Goal: Information Seeking & Learning: Understand process/instructions

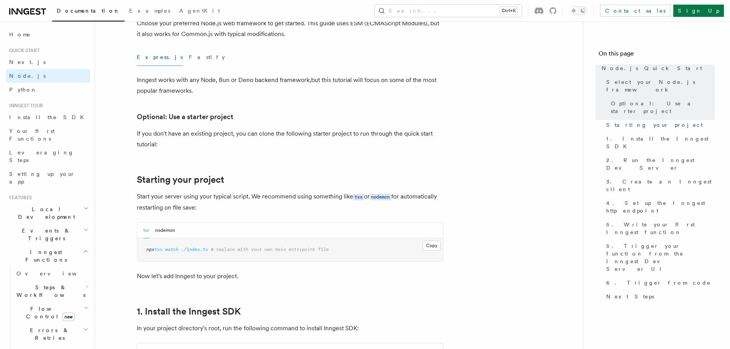
scroll to position [307, 0]
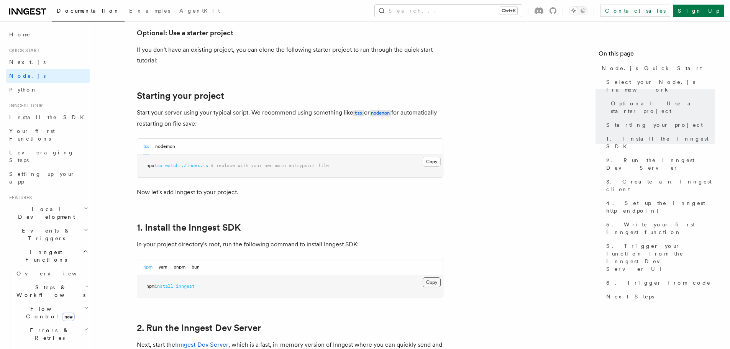
click at [438, 282] on button "Copy Copied" at bounding box center [432, 282] width 18 height 10
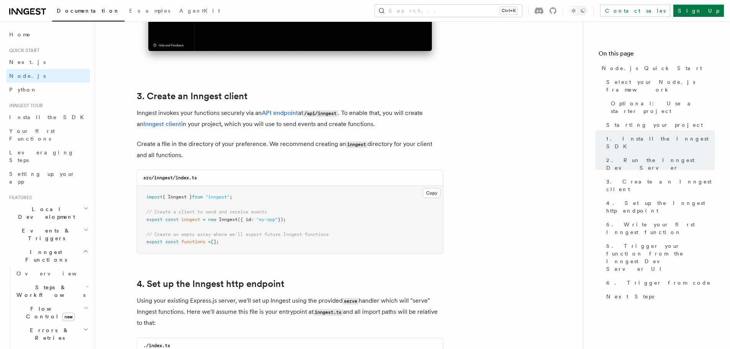
scroll to position [920, 0]
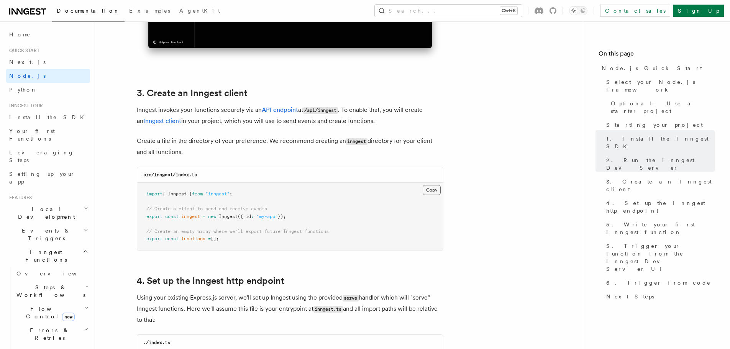
click at [436, 185] on button "Copy Copied" at bounding box center [432, 190] width 18 height 10
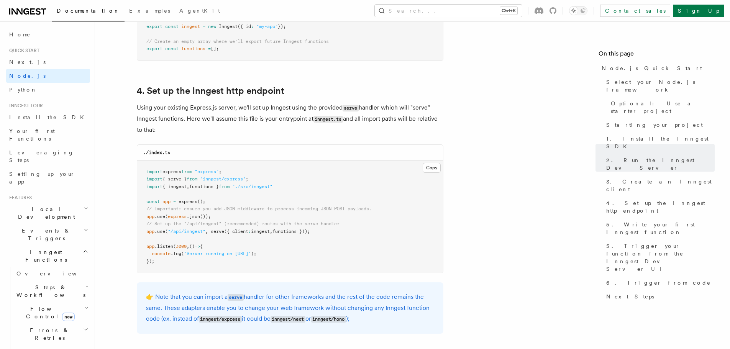
scroll to position [1111, 0]
drag, startPoint x: 326, startPoint y: 230, endPoint x: 141, endPoint y: 223, distance: 184.8
click at [141, 223] on pre "import express from "express" ; import { serve } from "inngest/express" ; impor…" at bounding box center [290, 215] width 306 height 113
copy code "// Set up the "/api/inngest" (recommended) routes with the serve handler app .u…"
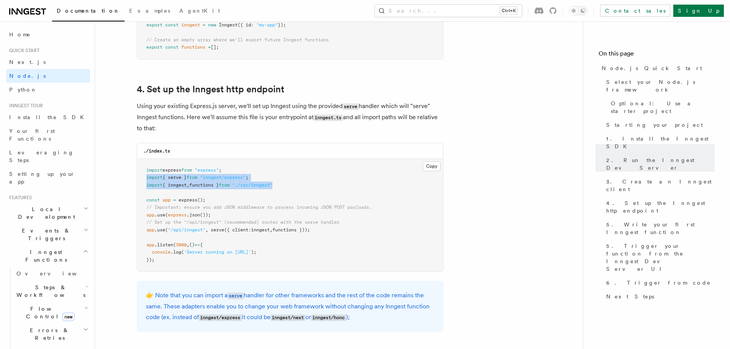
drag, startPoint x: 308, startPoint y: 185, endPoint x: 139, endPoint y: 180, distance: 169.4
click at [139, 180] on pre "import express from "express" ; import { serve } from "inngest/express" ; impor…" at bounding box center [290, 215] width 306 height 113
copy code "import { serve } from "inngest/express" ; import { inngest , functions } from "…"
